Goal: Task Accomplishment & Management: Complete application form

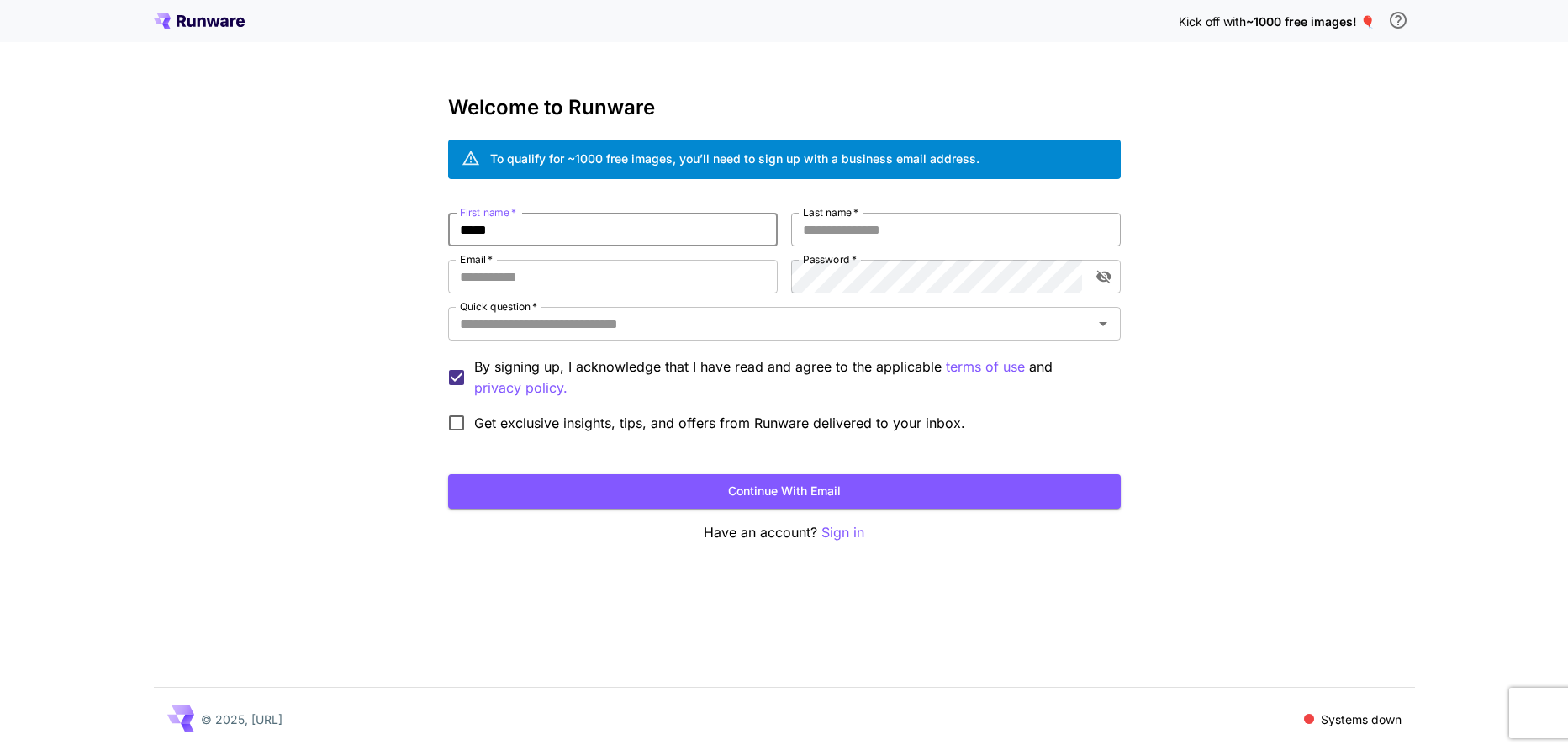
type input "*****"
click at [995, 225] on input "Last name   *" at bounding box center [956, 229] width 330 height 34
type input "*******"
click at [636, 272] on input "Email   *" at bounding box center [613, 277] width 330 height 34
type input "**********"
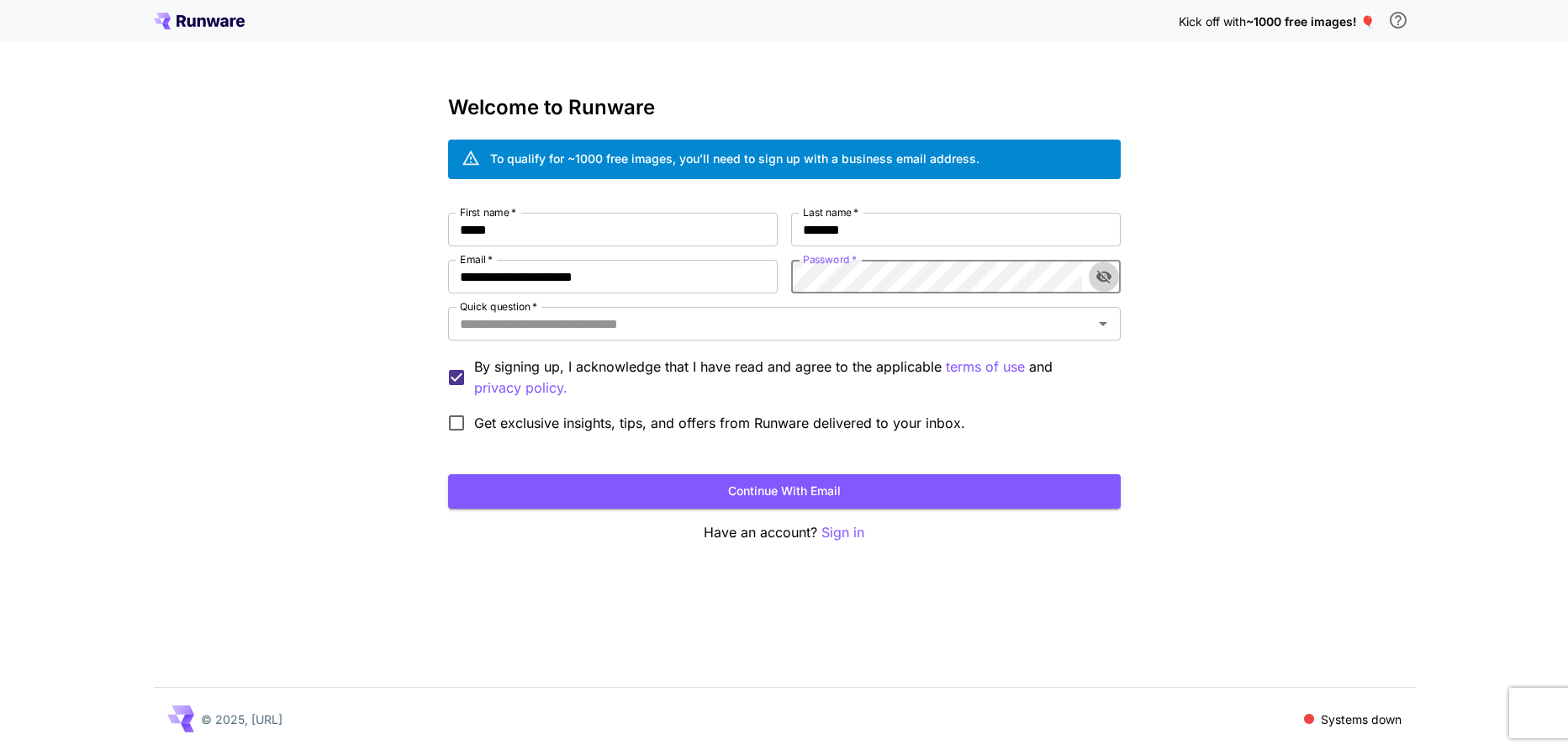
click at [1101, 281] on icon "toggle password visibility" at bounding box center [1104, 276] width 17 height 17
click at [765, 333] on input "Quick question   *" at bounding box center [771, 323] width 635 height 23
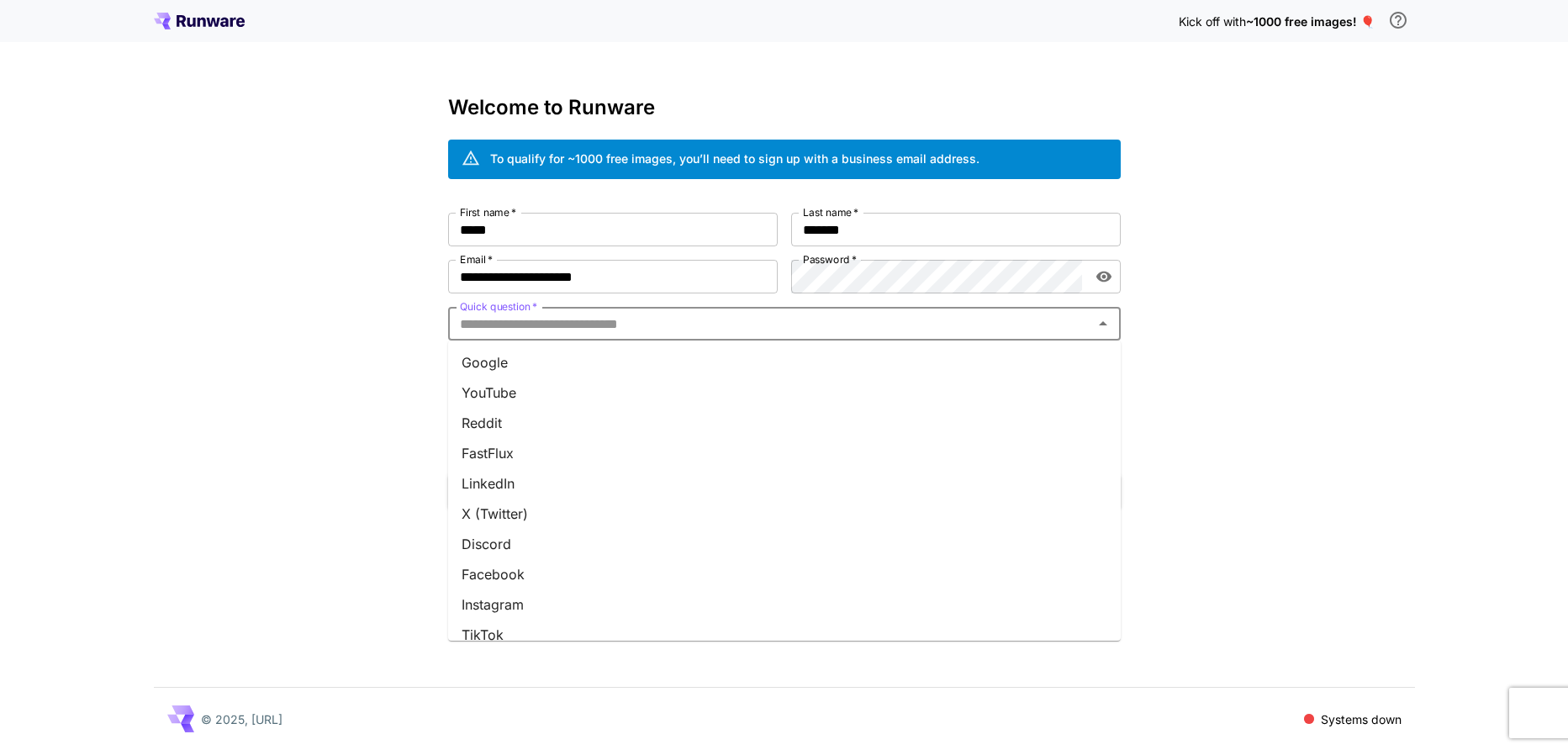
click at [577, 364] on li "Google" at bounding box center [784, 363] width 673 height 30
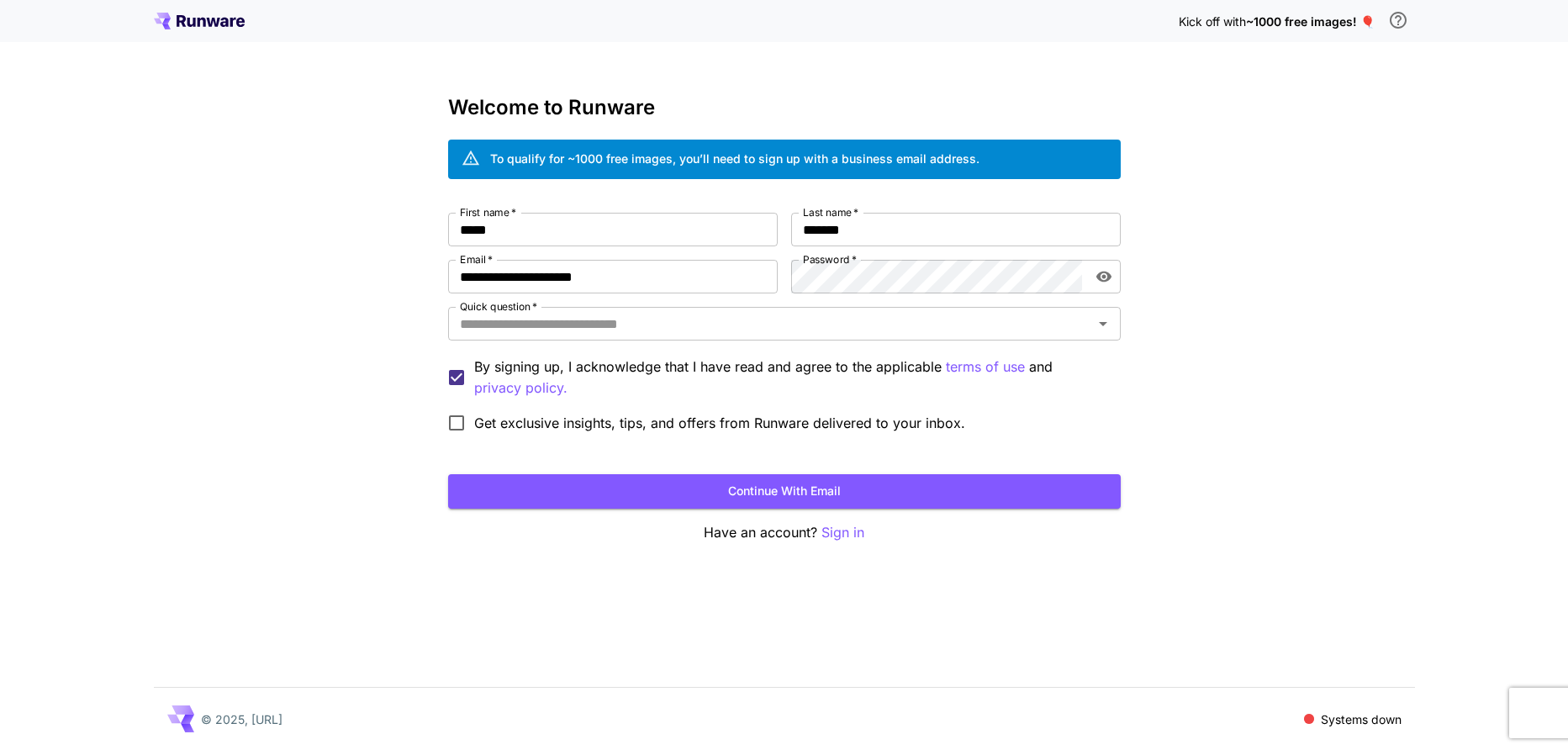
type input "******"
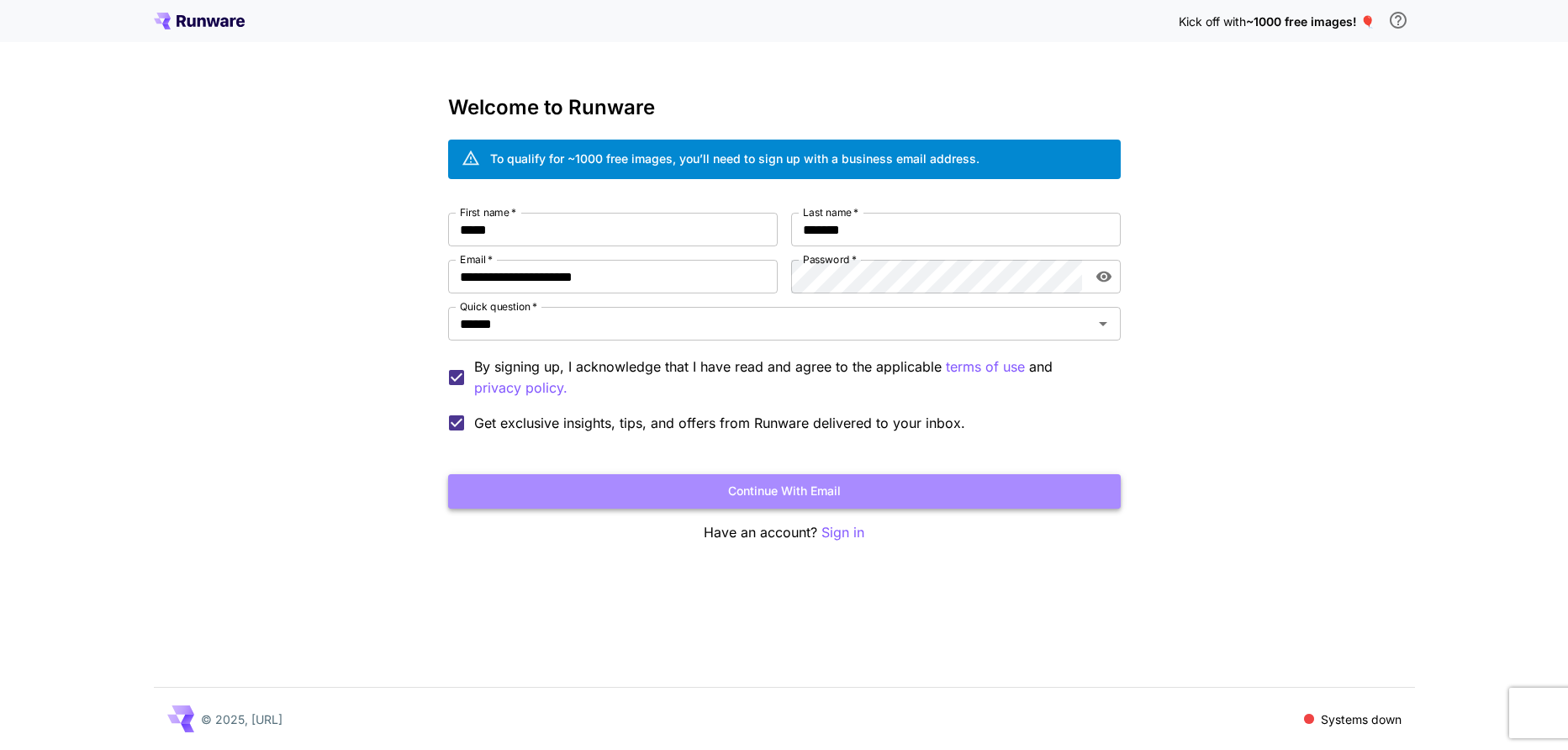
click at [623, 481] on button "Continue with email" at bounding box center [784, 491] width 673 height 34
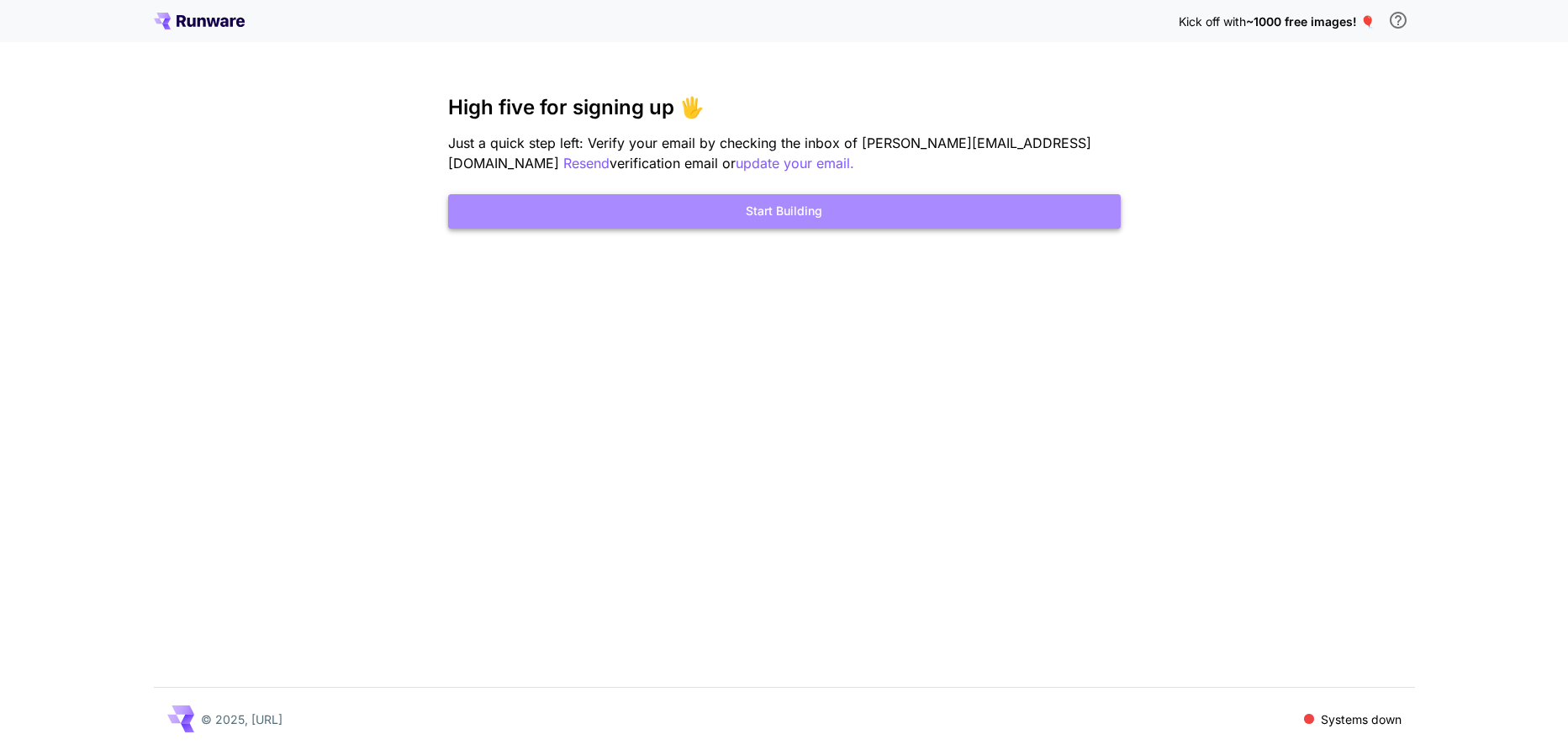
click at [827, 220] on button "Start Building" at bounding box center [784, 211] width 673 height 34
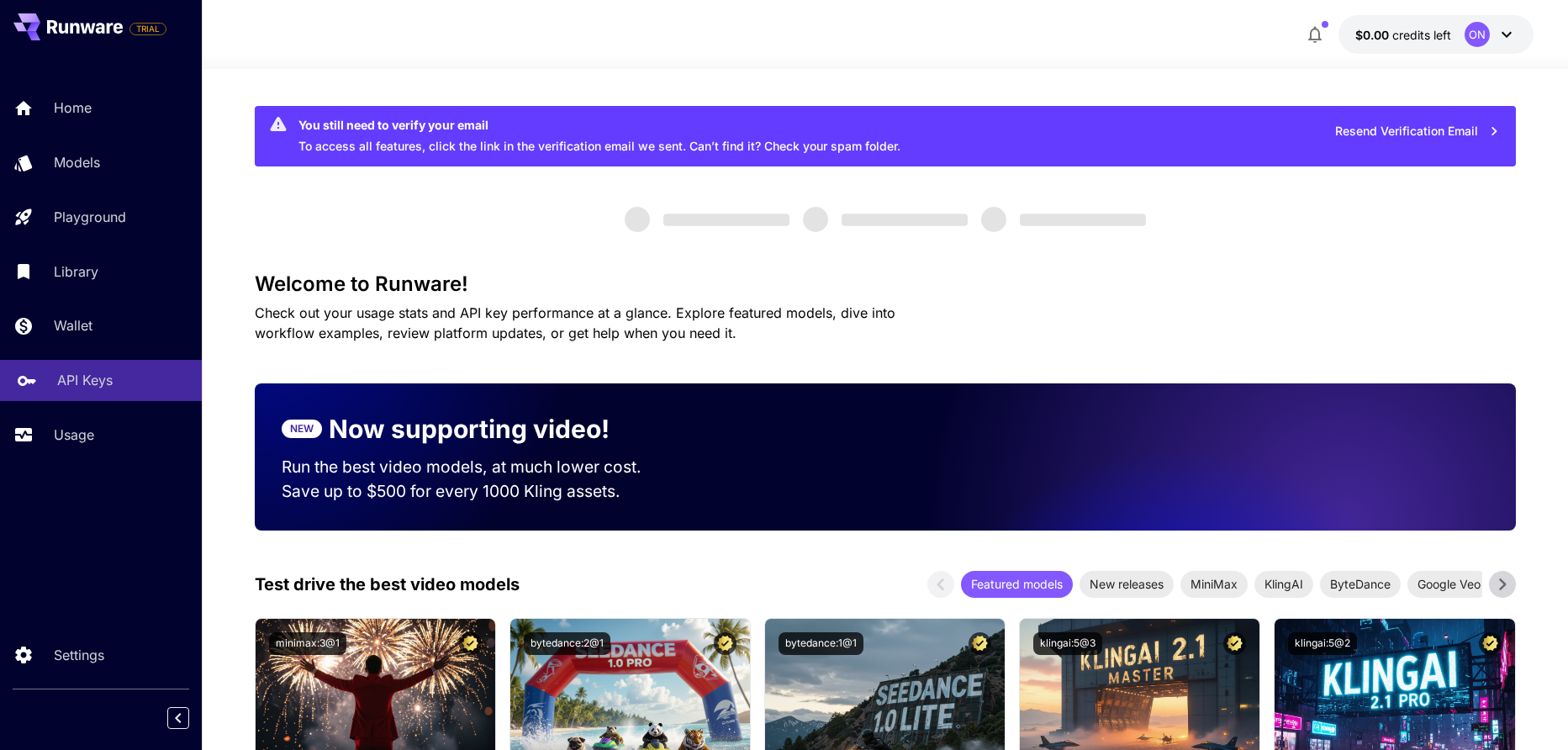
click at [31, 384] on icon at bounding box center [27, 375] width 21 height 21
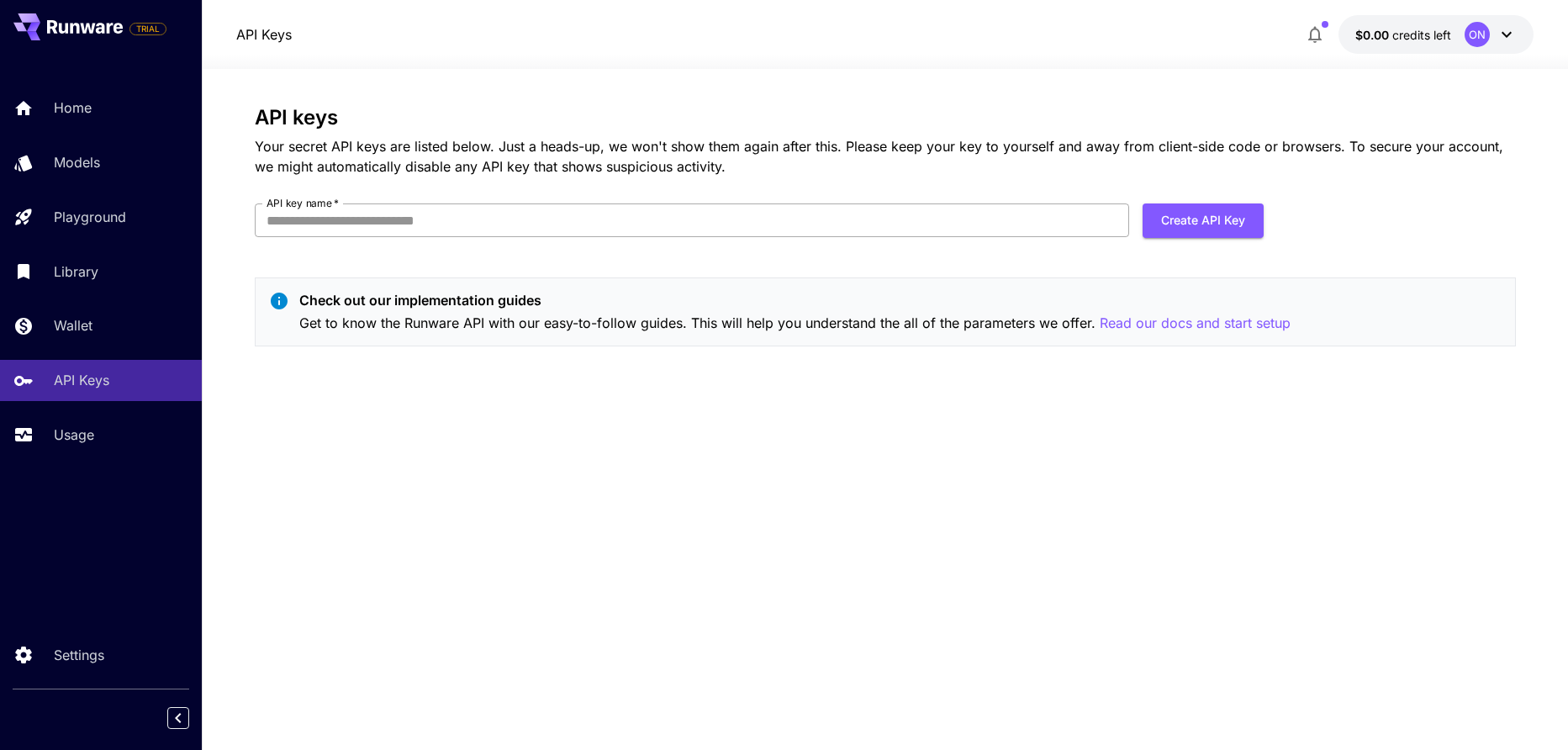
click at [851, 217] on input "API key name   *" at bounding box center [692, 220] width 874 height 34
click at [365, 225] on input "****" at bounding box center [692, 220] width 874 height 34
type input "**********"
click at [1193, 221] on button "Create API Key" at bounding box center [1202, 220] width 121 height 34
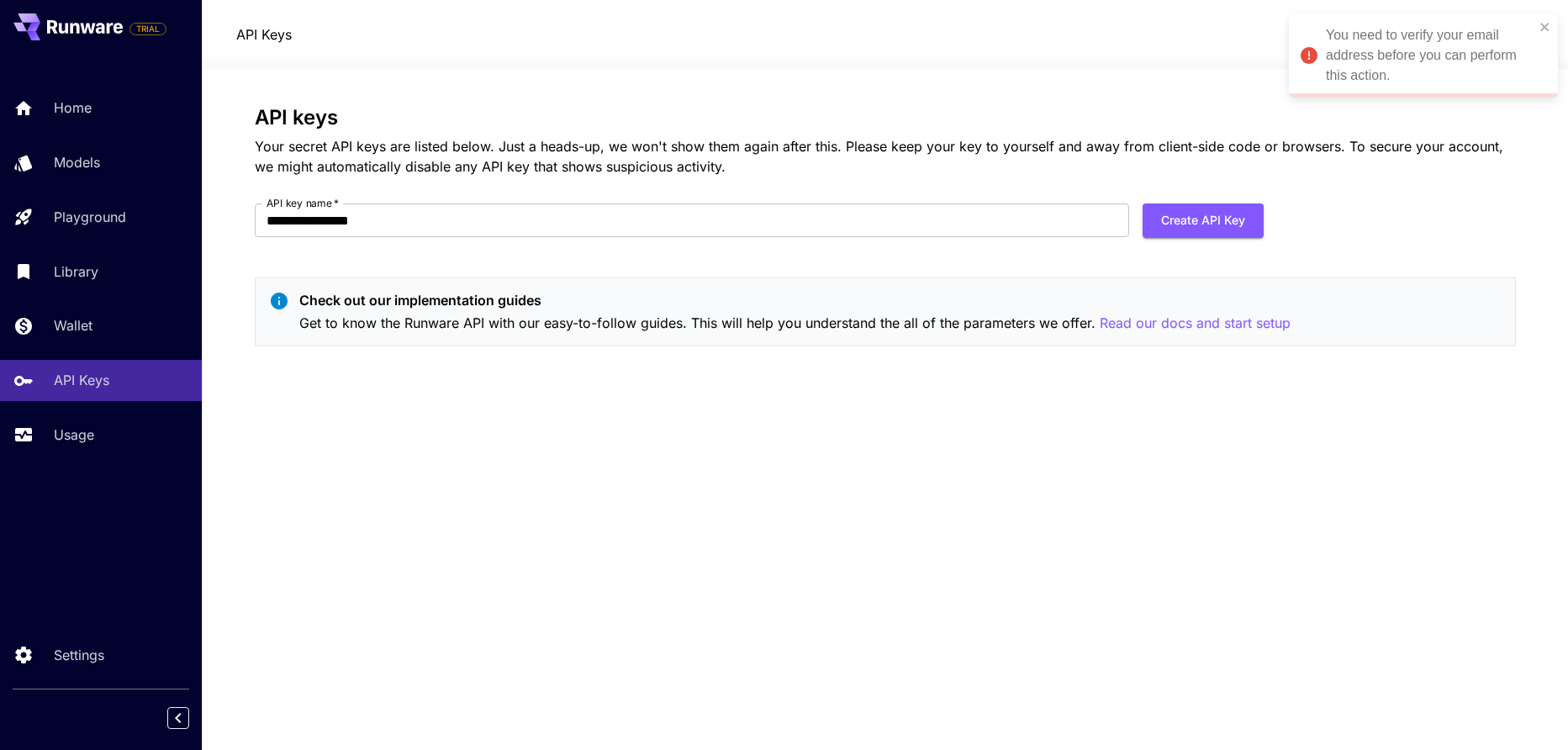
click at [1540, 18] on div "You need to verify your email address before you can perform this action." at bounding box center [1424, 56] width 269 height 84
click at [1502, 28] on icon at bounding box center [1507, 34] width 21 height 21
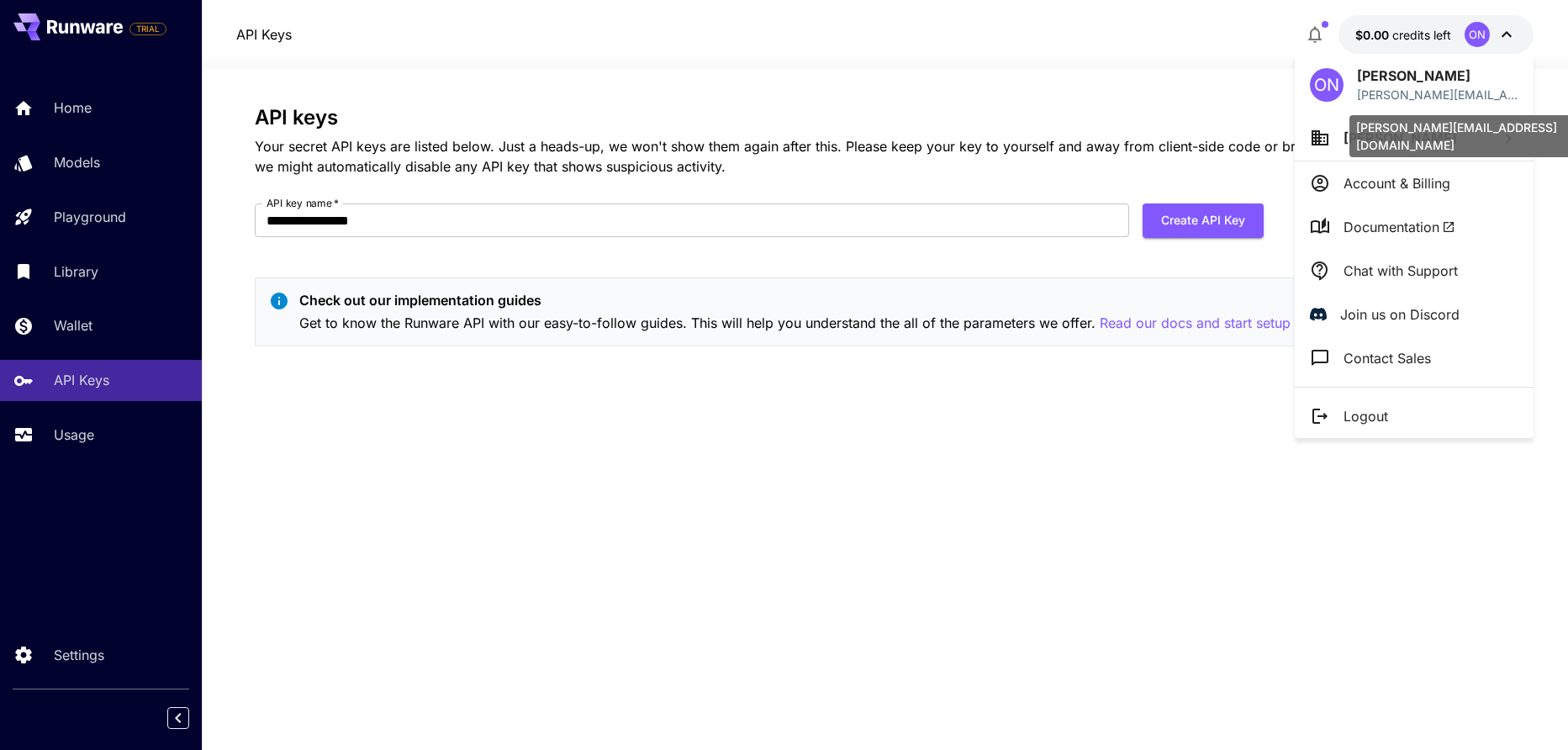
click at [1394, 91] on p "omkar@squaregroup.tech" at bounding box center [1438, 95] width 161 height 18
click at [1176, 216] on div at bounding box center [784, 375] width 1568 height 750
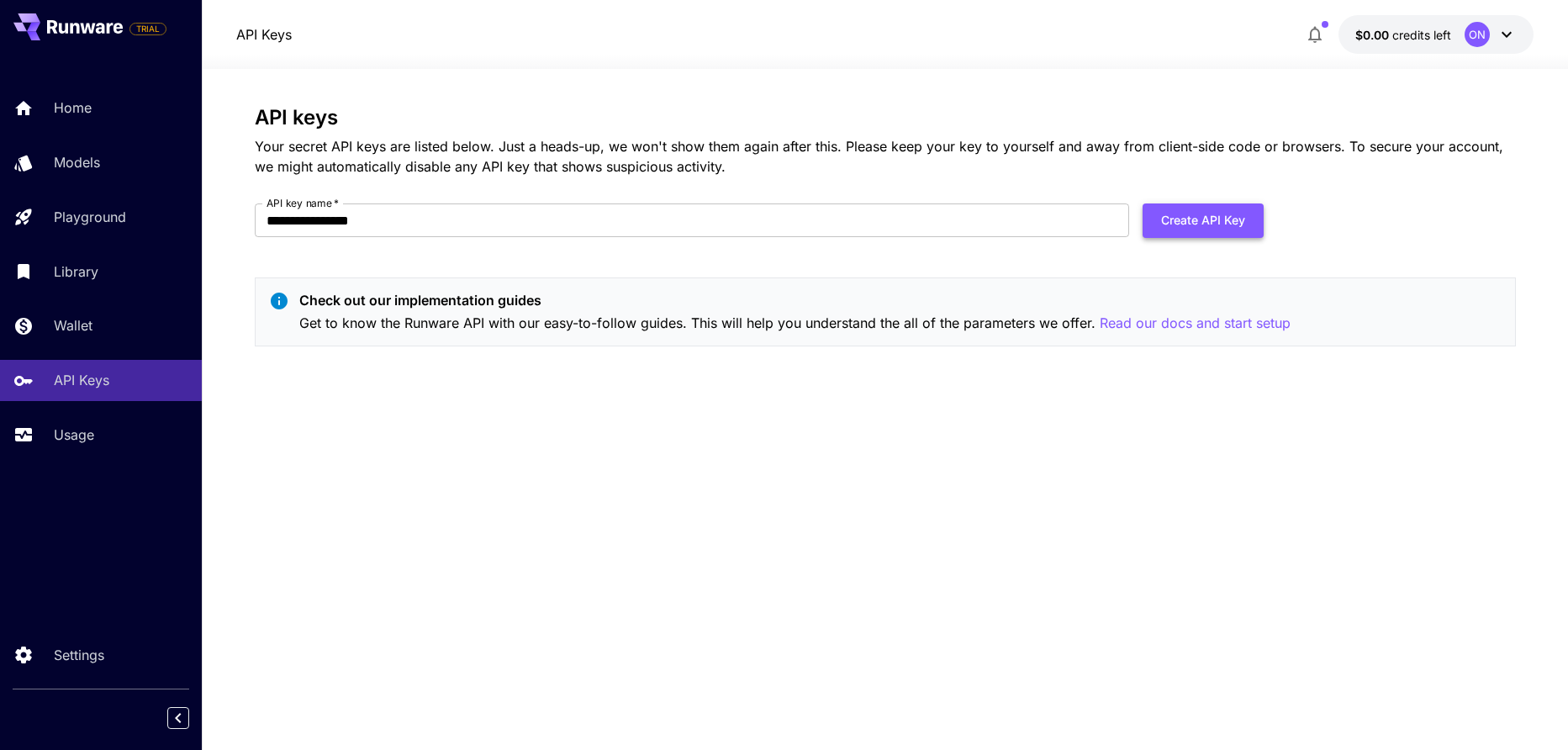
click at [1181, 216] on button "Create API Key" at bounding box center [1202, 220] width 121 height 34
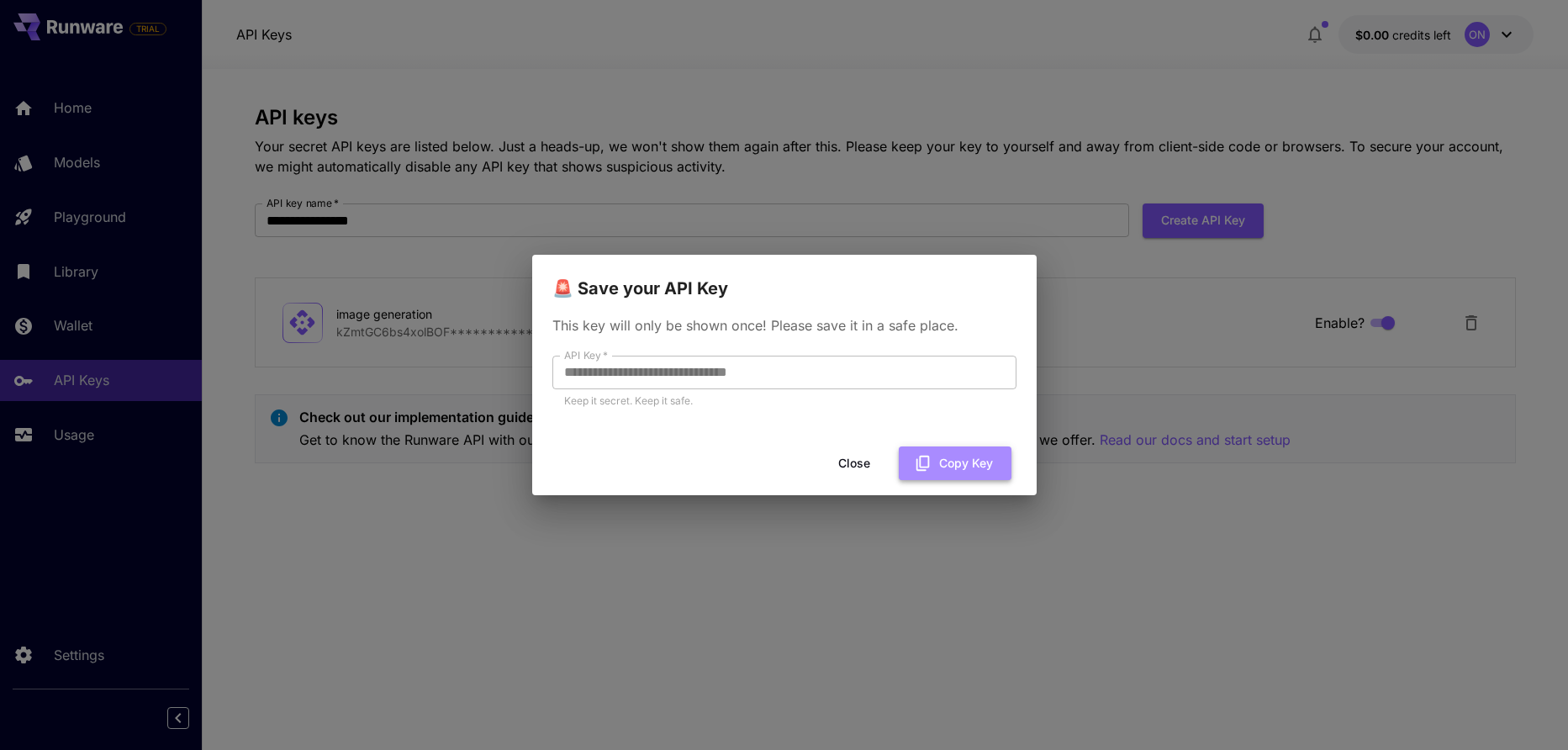
click at [993, 464] on button "Copy Key" at bounding box center [955, 463] width 113 height 34
click at [979, 462] on button "Copy Key" at bounding box center [955, 463] width 113 height 34
click at [857, 466] on button "Close" at bounding box center [854, 463] width 75 height 34
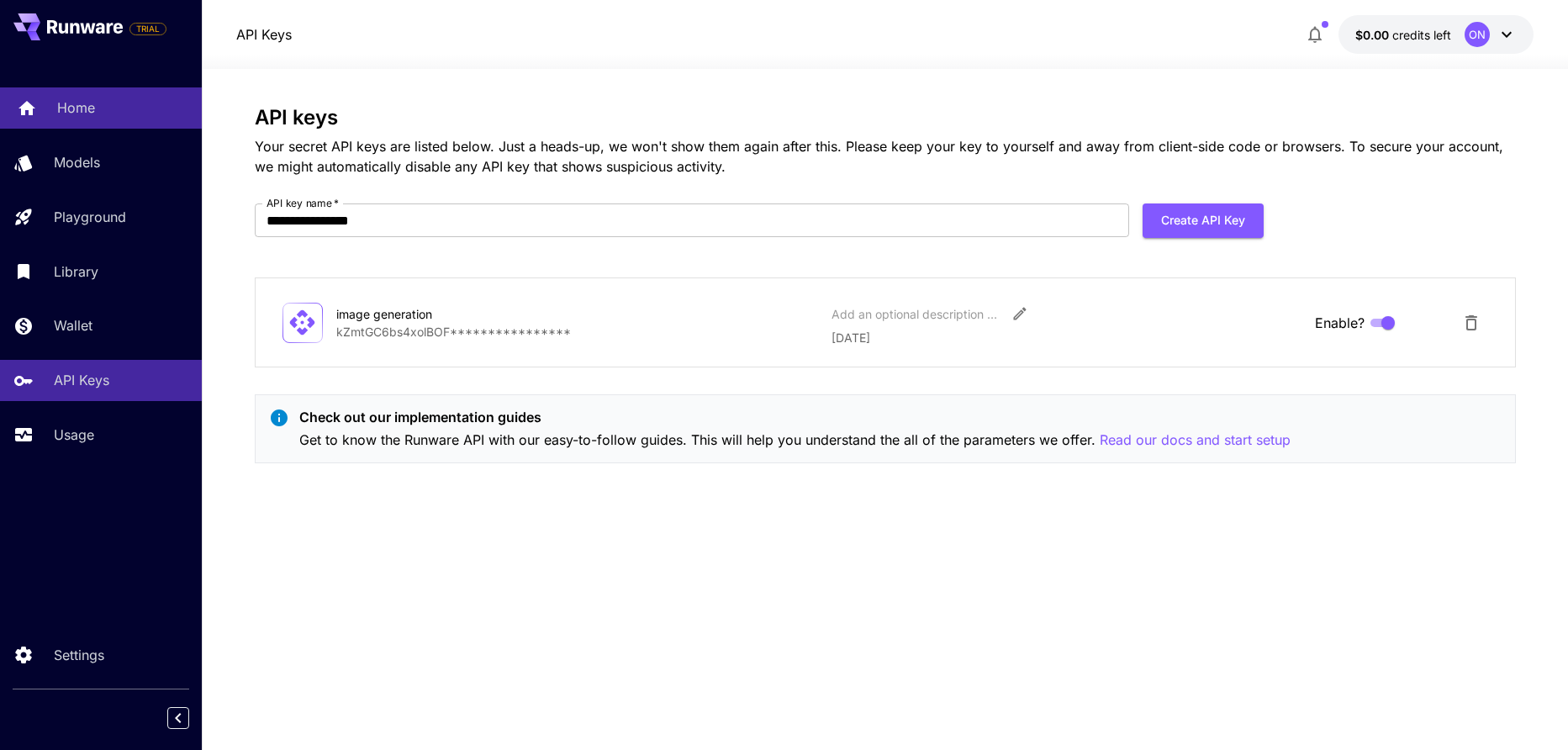
click at [71, 108] on p "Home" at bounding box center [76, 108] width 38 height 21
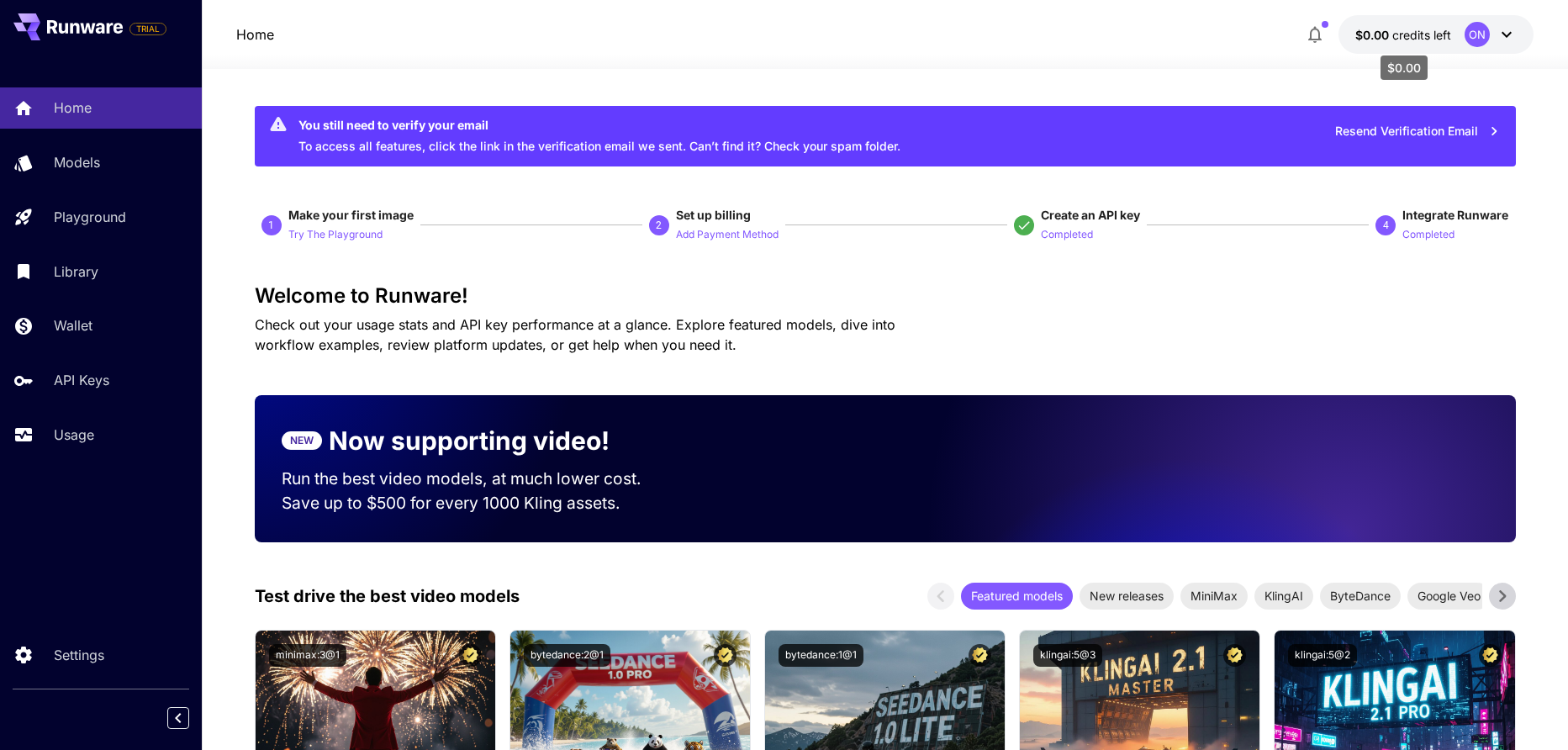
click at [1421, 38] on span "credits left" at bounding box center [1422, 35] width 59 height 14
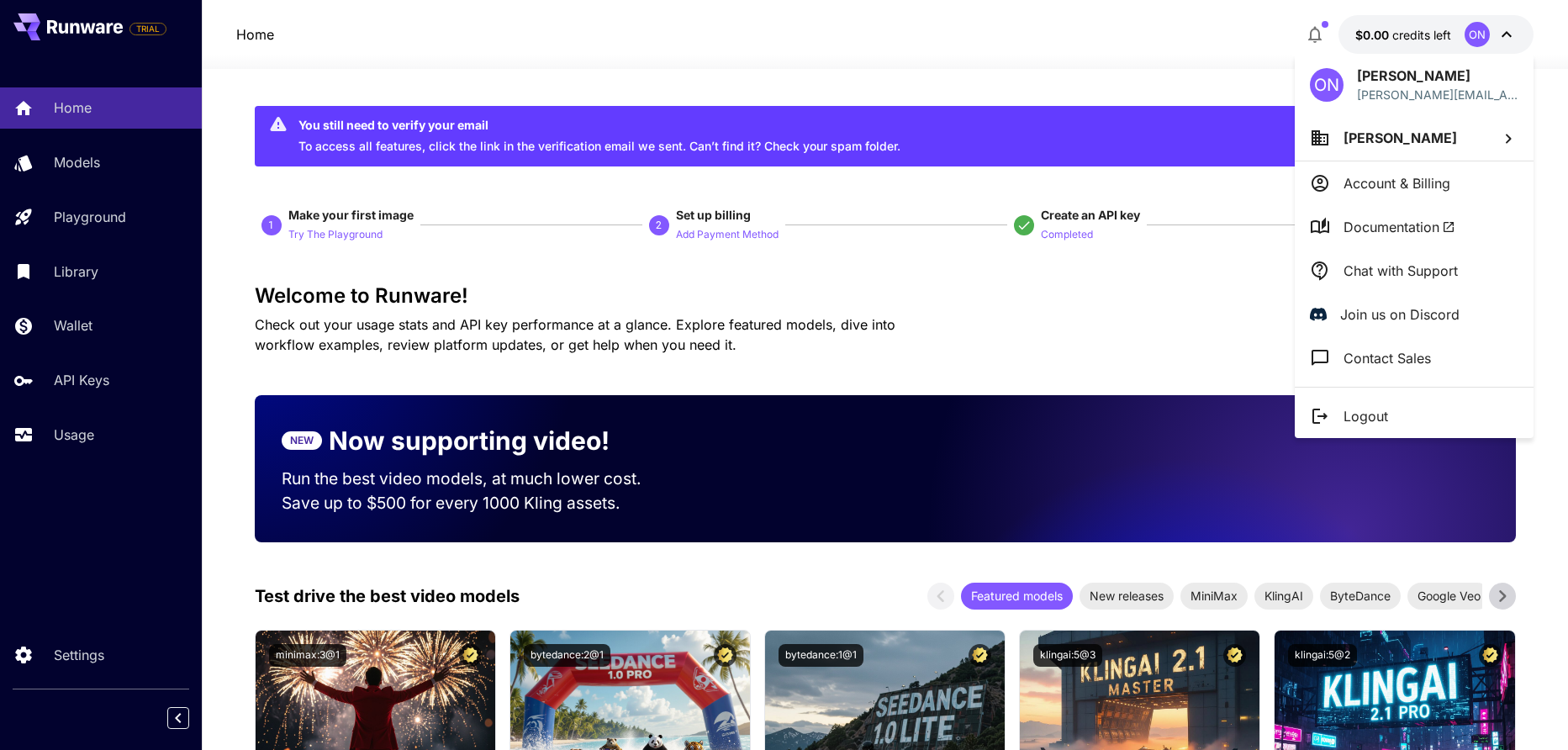
click at [1407, 49] on div at bounding box center [784, 375] width 1568 height 750
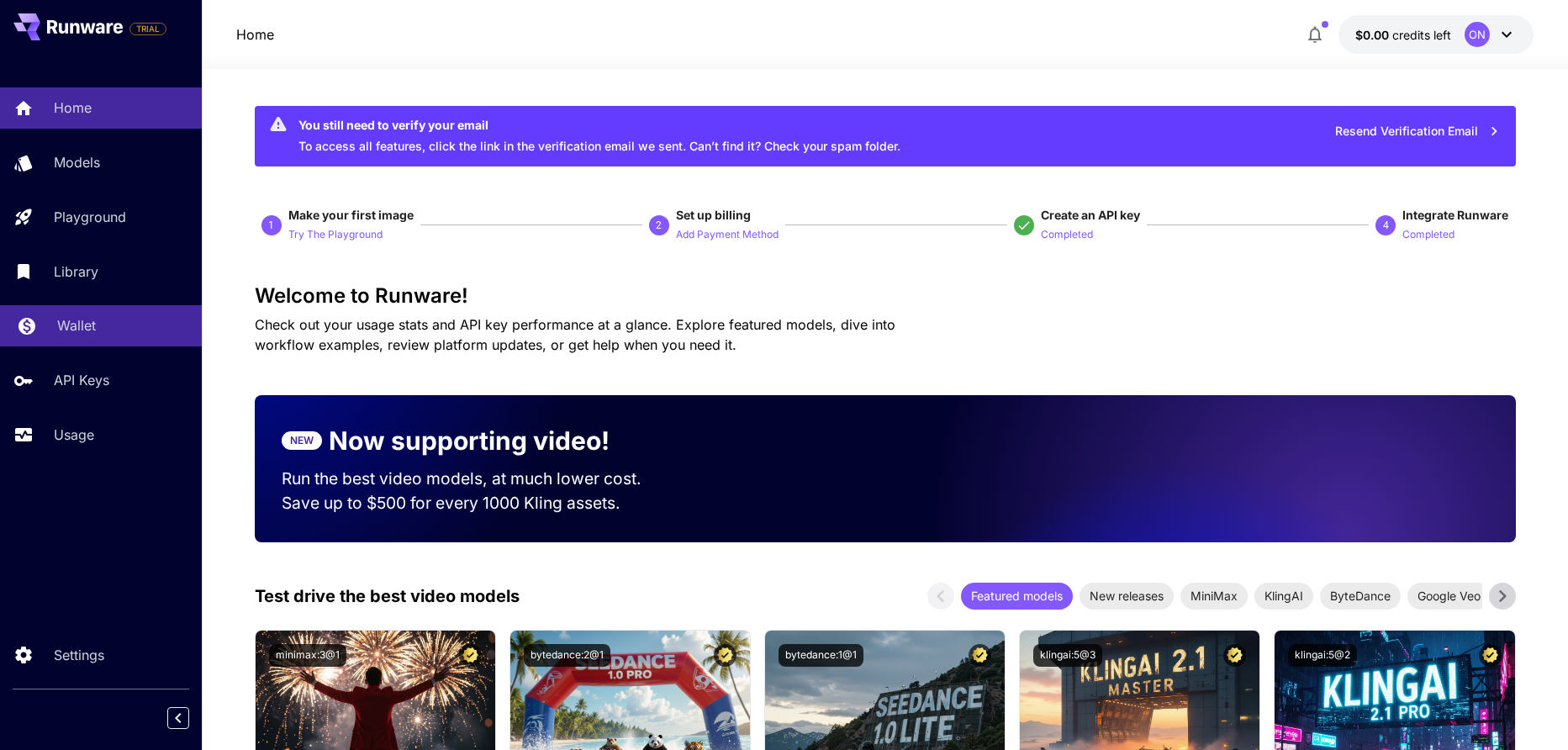
click at [83, 335] on p "Wallet" at bounding box center [76, 325] width 39 height 21
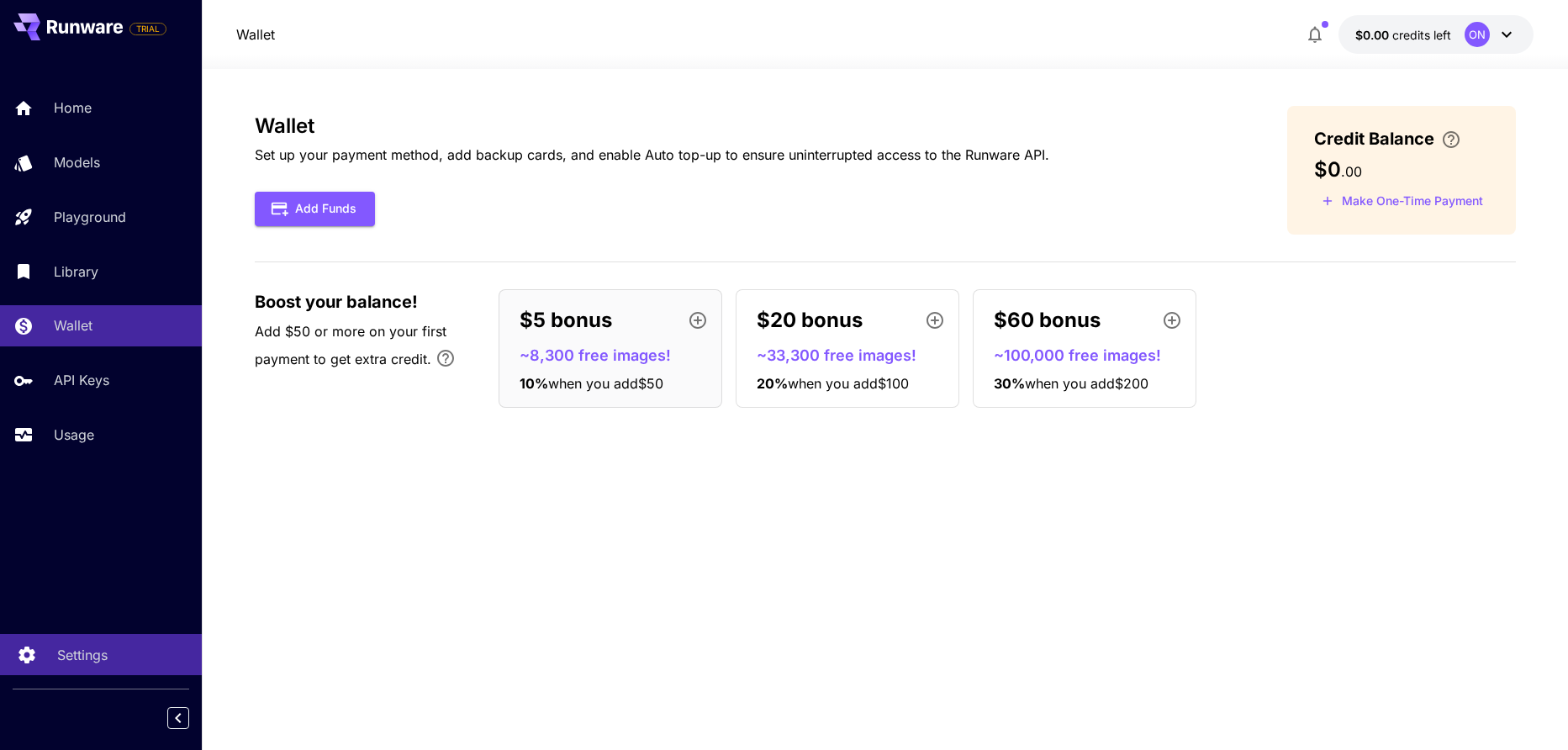
click at [116, 646] on div "Settings" at bounding box center [123, 655] width 131 height 21
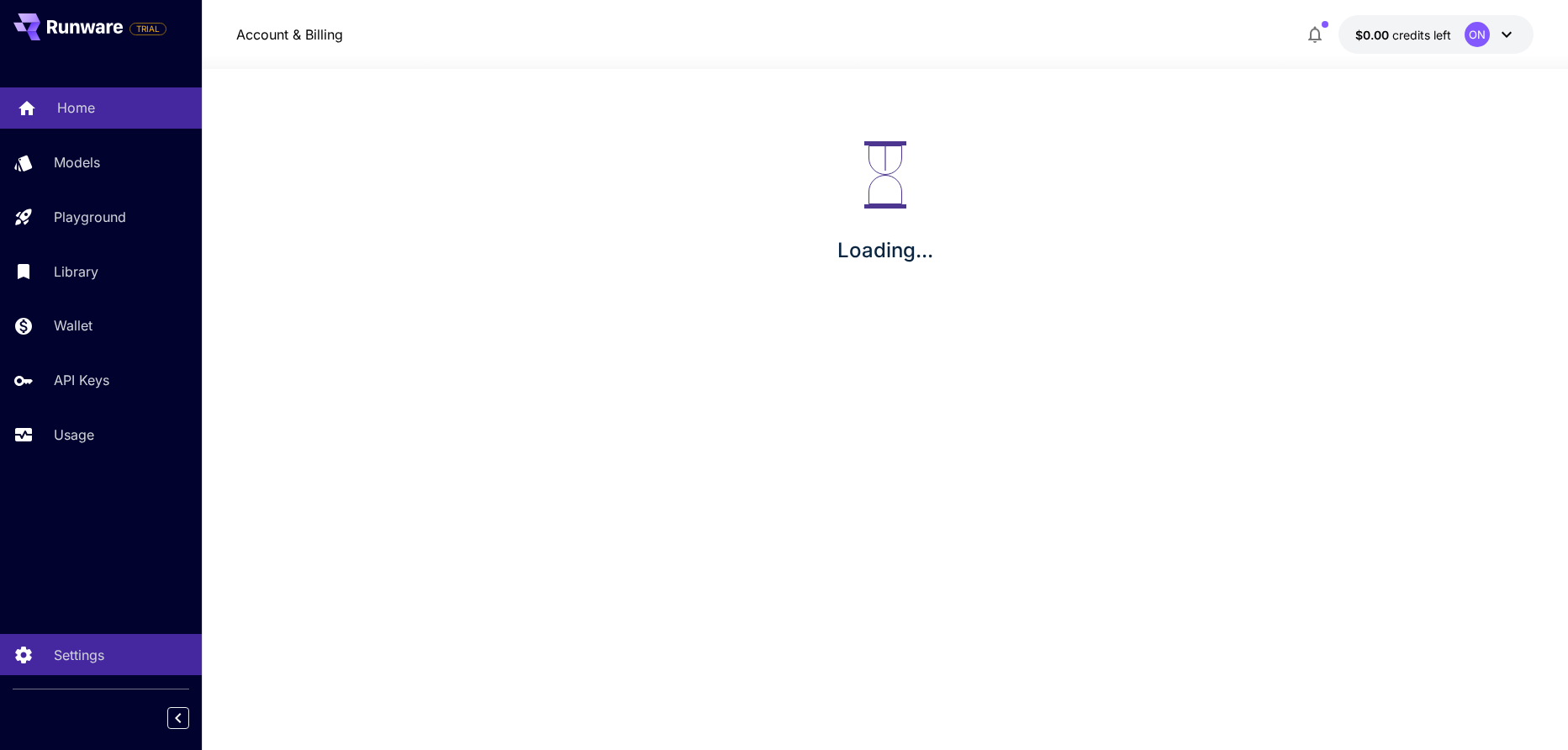
click at [73, 122] on link "Home" at bounding box center [100, 108] width 202 height 41
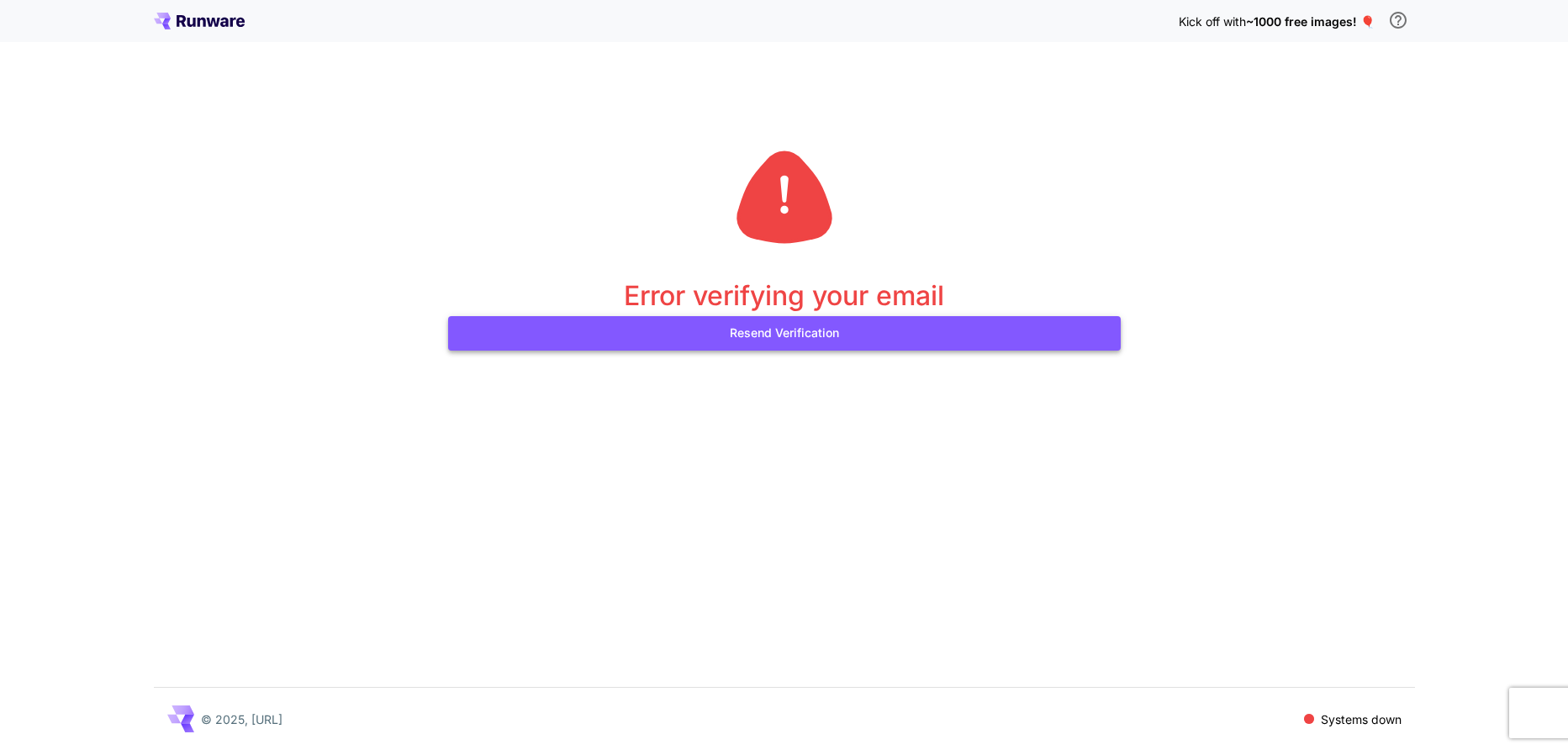
click at [810, 341] on button "Resend Verification" at bounding box center [784, 333] width 673 height 34
